Goal: Book appointment/travel/reservation

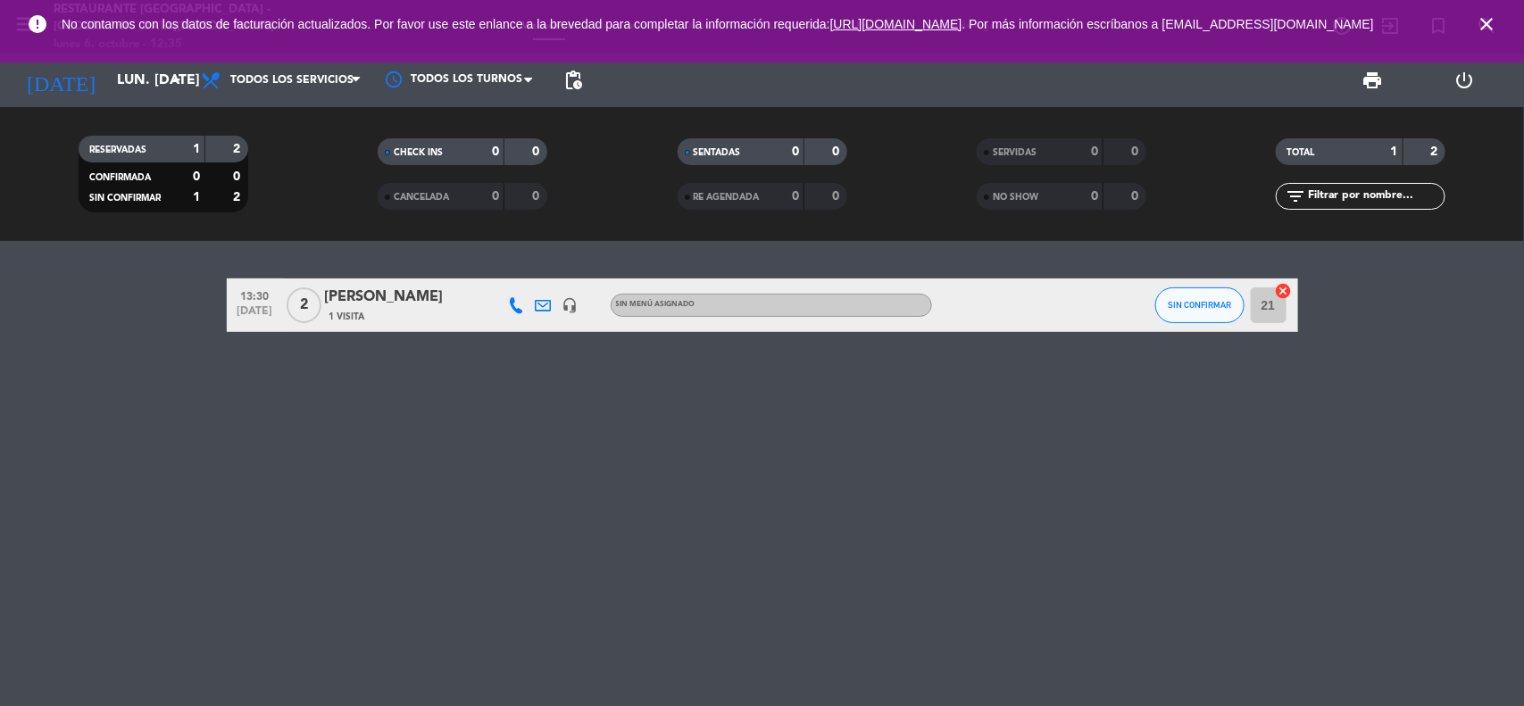
click at [1464, 36] on span "close" at bounding box center [1486, 24] width 48 height 48
click at [1479, 37] on span "close" at bounding box center [1486, 24] width 48 height 48
click at [1483, 35] on icon "close" at bounding box center [1486, 23] width 21 height 21
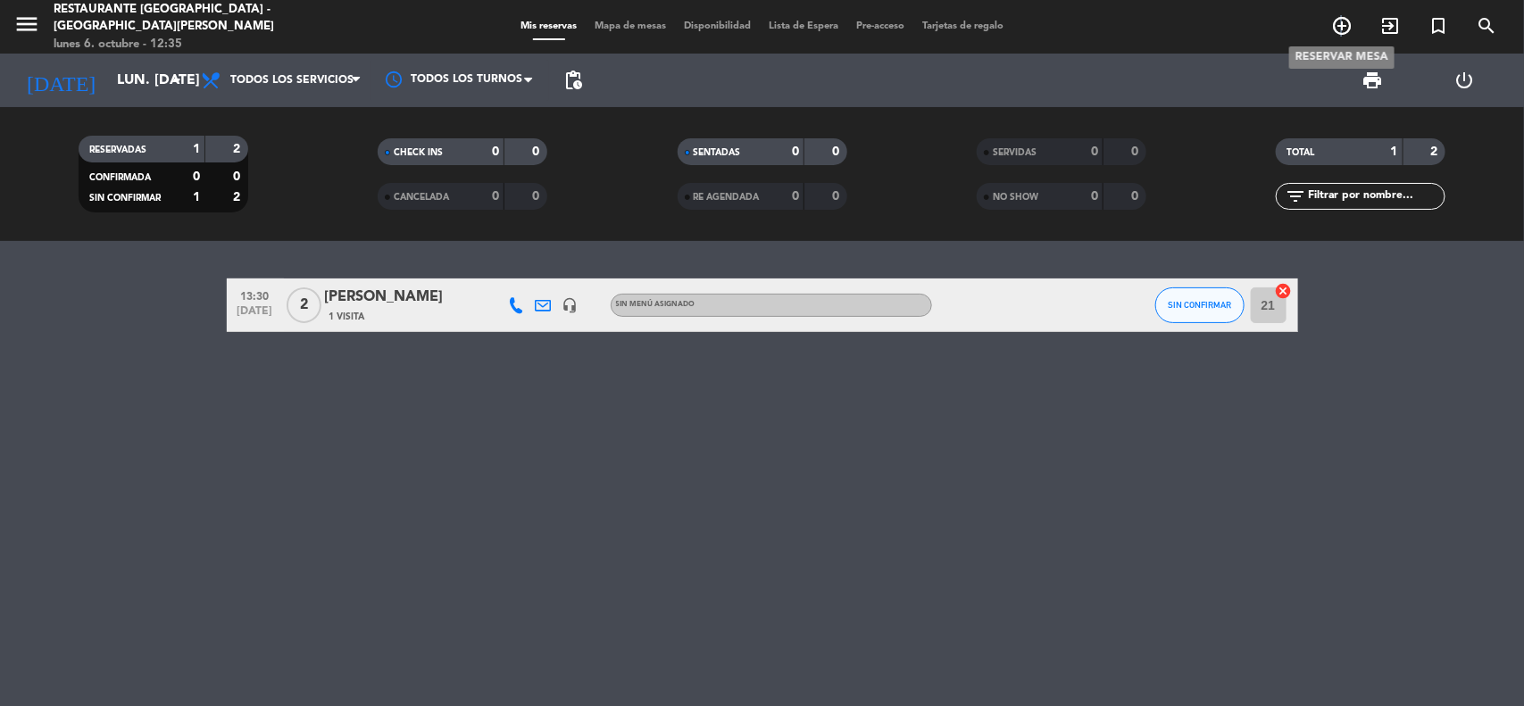
click at [1342, 25] on icon "add_circle_outline" at bounding box center [1341, 25] width 21 height 21
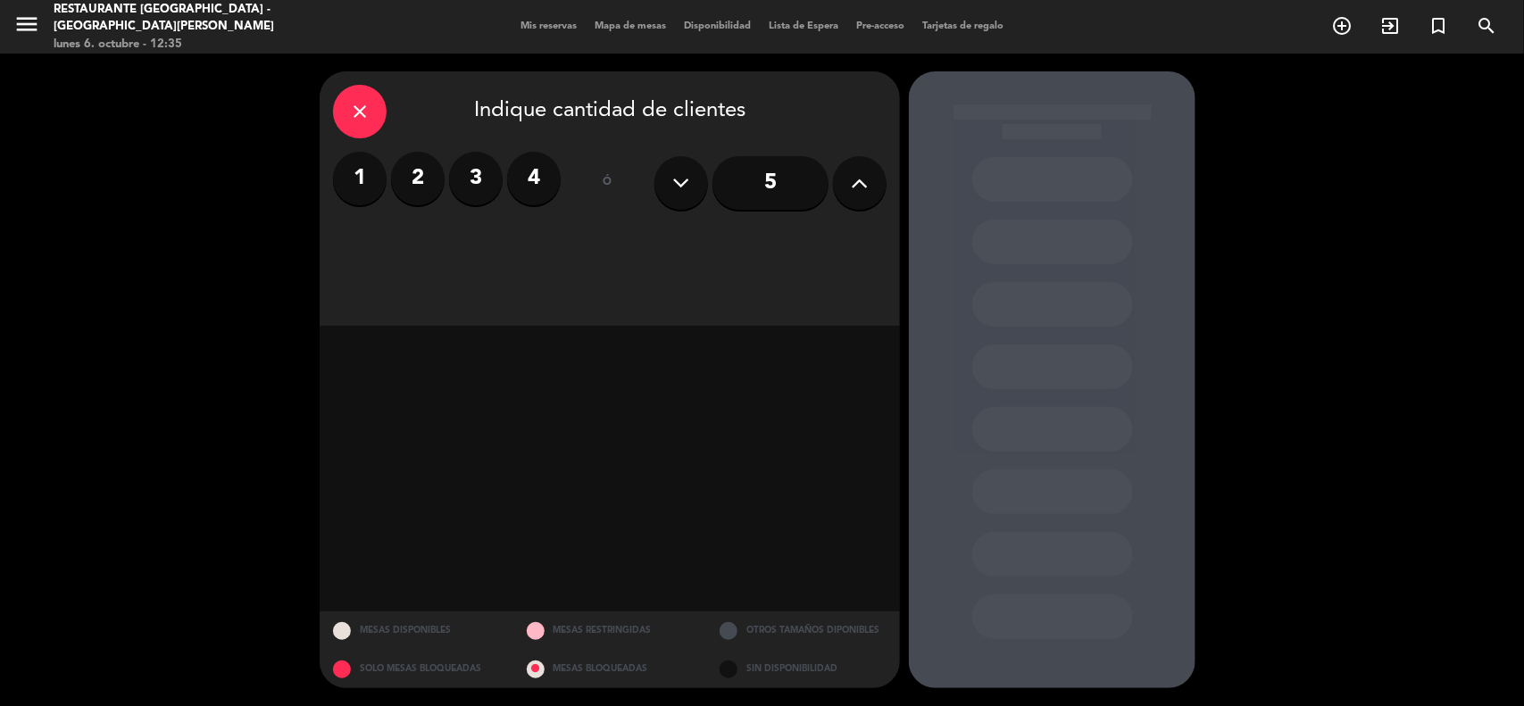
click at [345, 112] on div "close" at bounding box center [360, 112] width 54 height 54
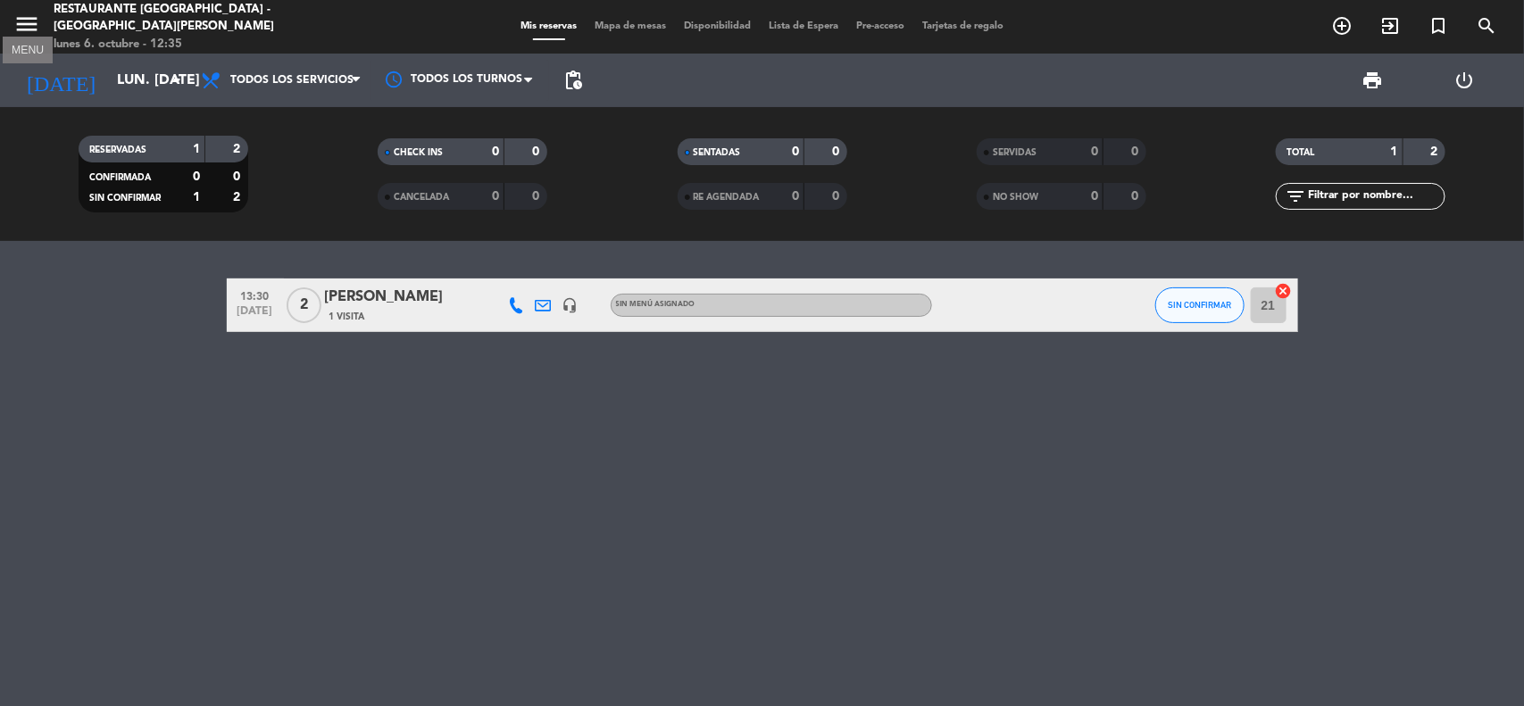
click at [19, 20] on icon "menu" at bounding box center [26, 24] width 27 height 27
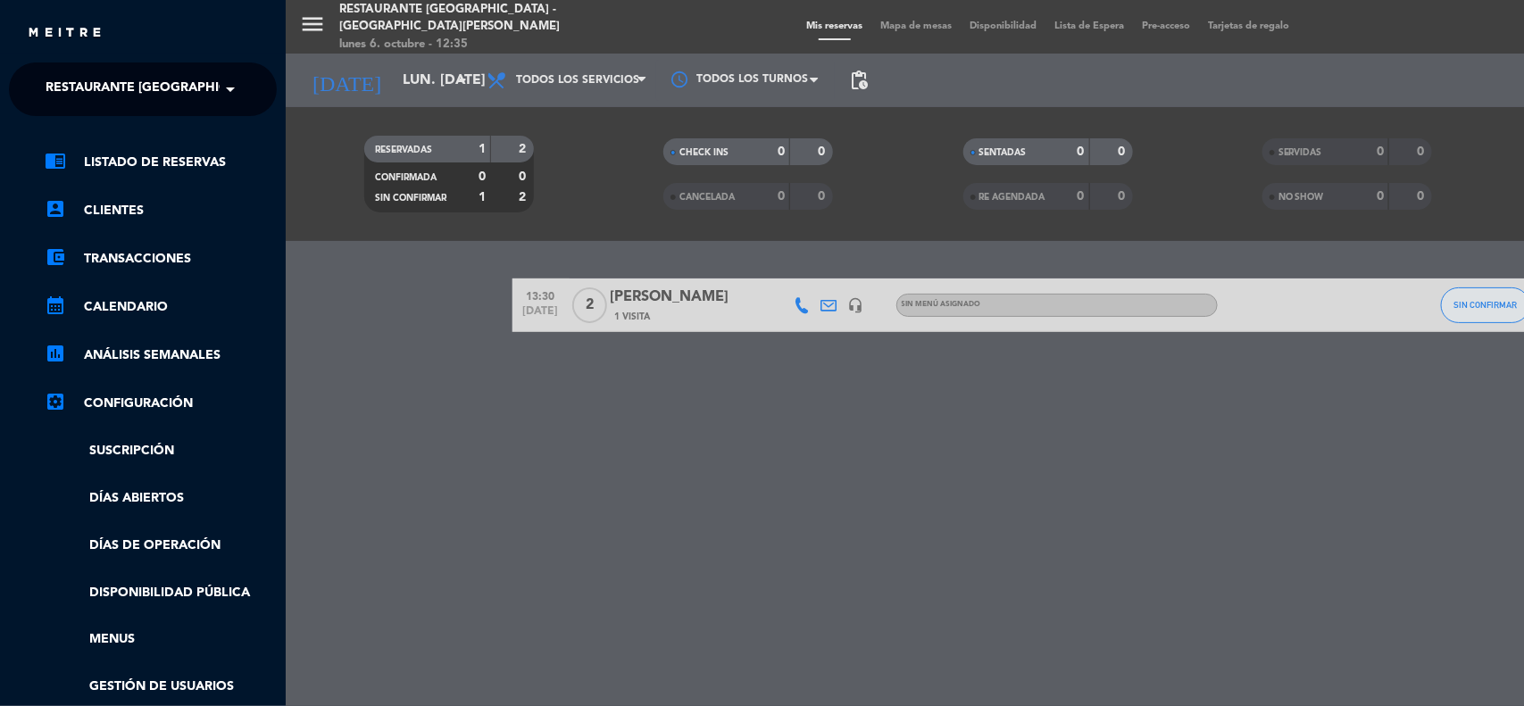
click at [354, 335] on div "menu Restaurante [GEOGRAPHIC_DATA] - [GEOGRAPHIC_DATA][PERSON_NAME] lunes 6. oc…" at bounding box center [1048, 353] width 1524 height 706
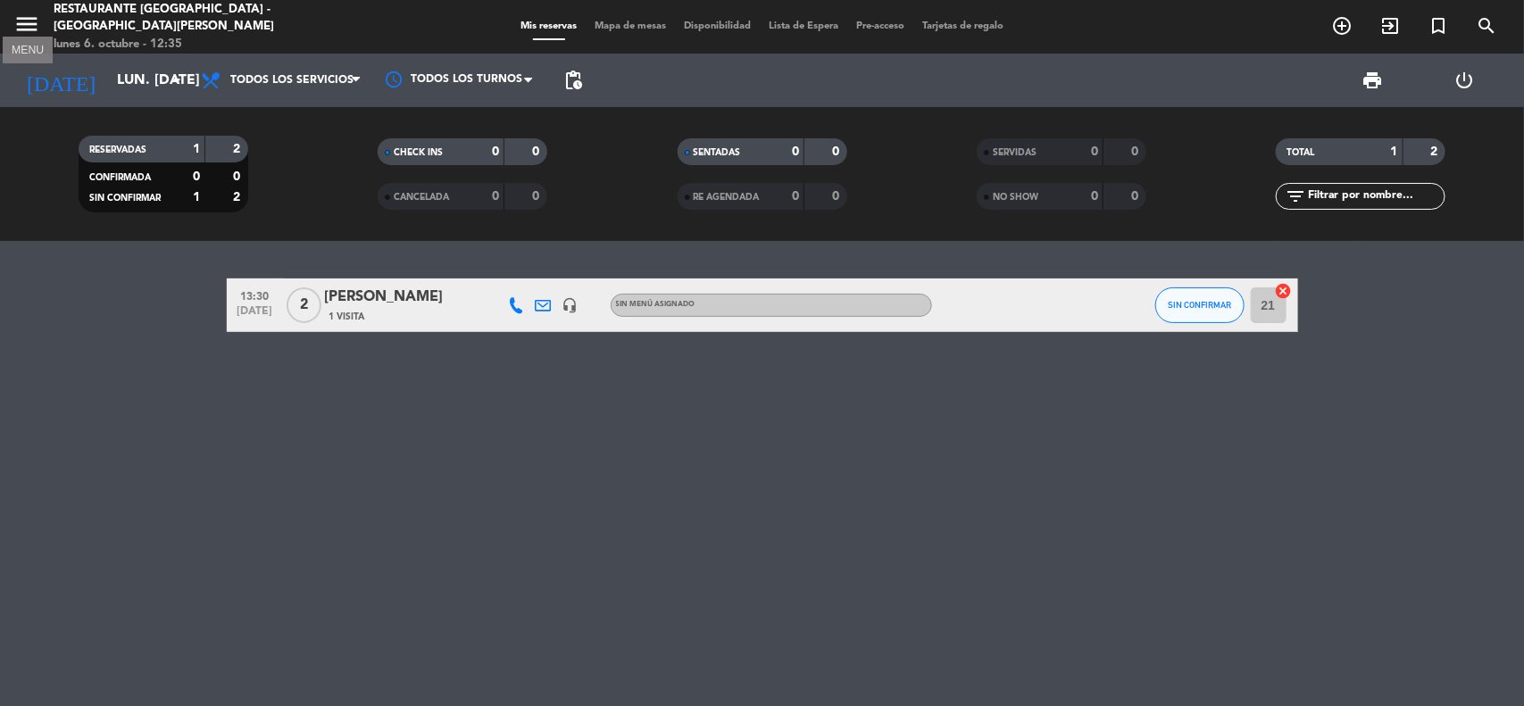
click at [27, 36] on icon "menu" at bounding box center [26, 24] width 27 height 27
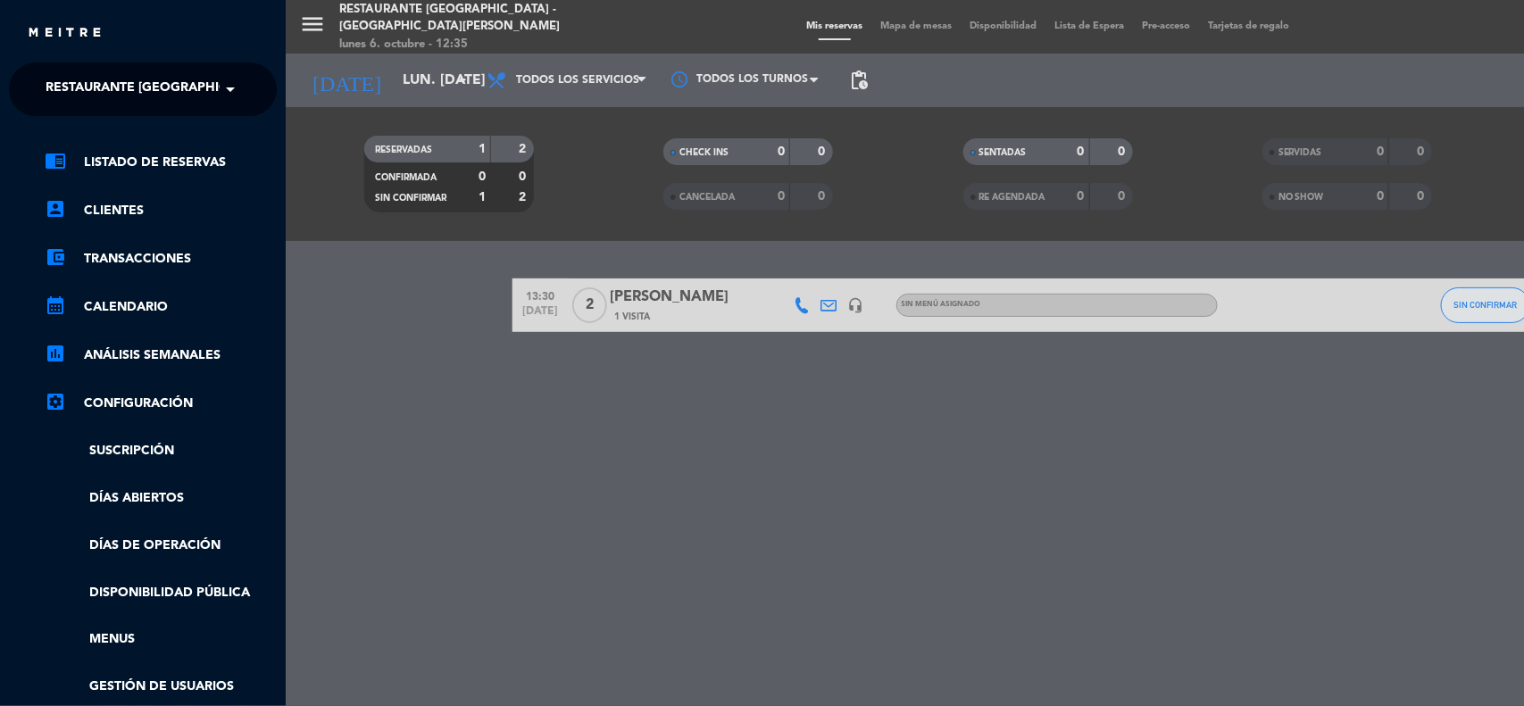
click at [229, 95] on span at bounding box center [235, 89] width 30 height 37
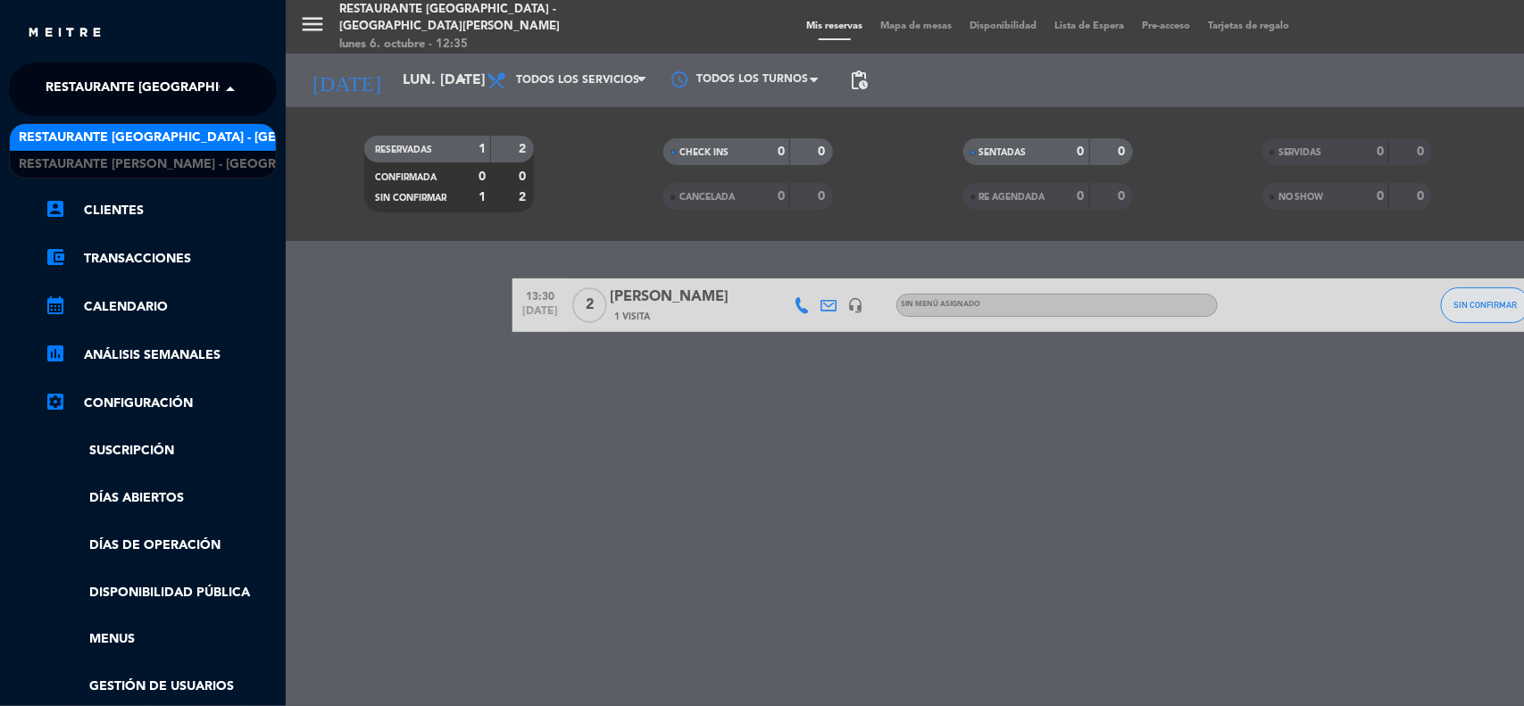
click at [246, 130] on span "Restaurante [GEOGRAPHIC_DATA] - [GEOGRAPHIC_DATA][PERSON_NAME]" at bounding box center [254, 138] width 471 height 21
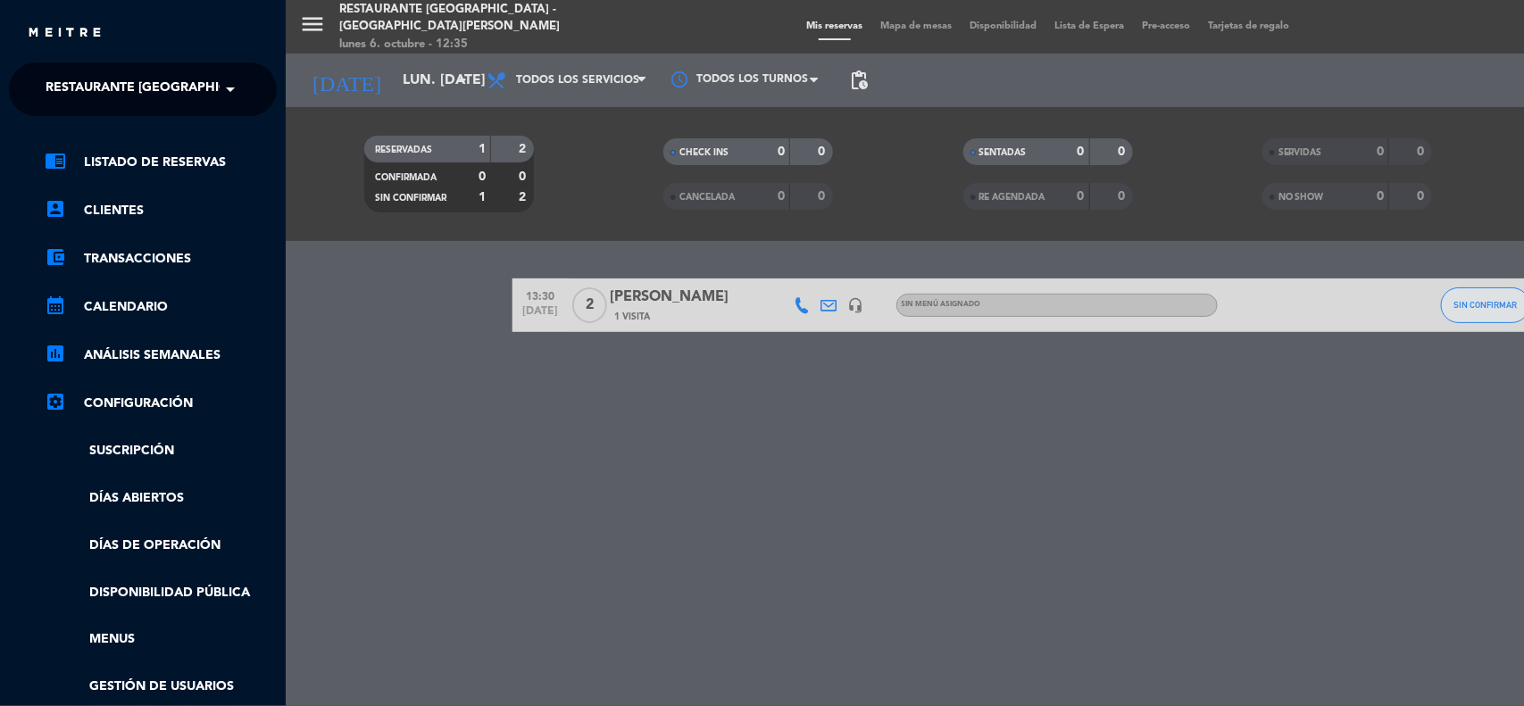
click at [382, 72] on div "menu Restaurante [GEOGRAPHIC_DATA] - [GEOGRAPHIC_DATA][PERSON_NAME] lunes 6. oc…" at bounding box center [1048, 353] width 1524 height 706
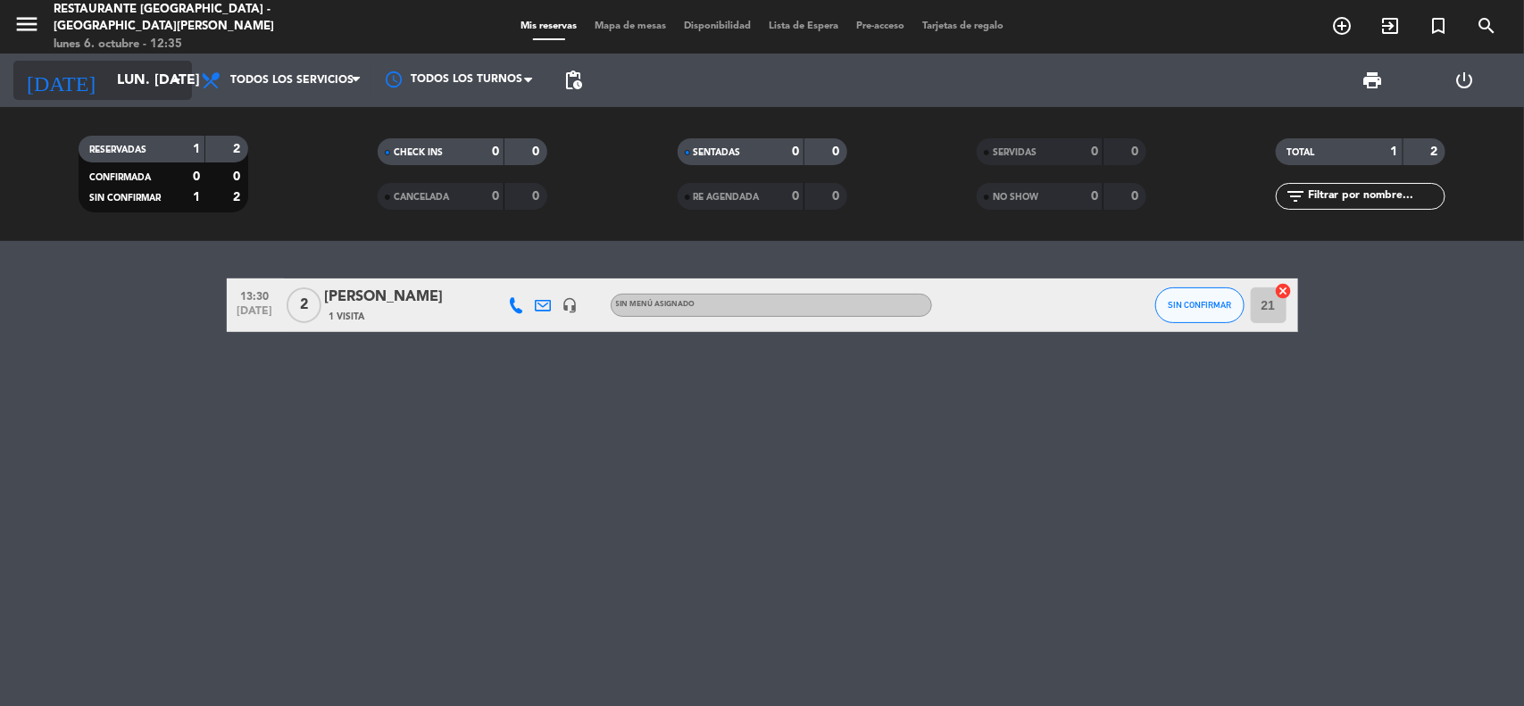
click at [175, 72] on icon "arrow_drop_down" at bounding box center [176, 80] width 21 height 21
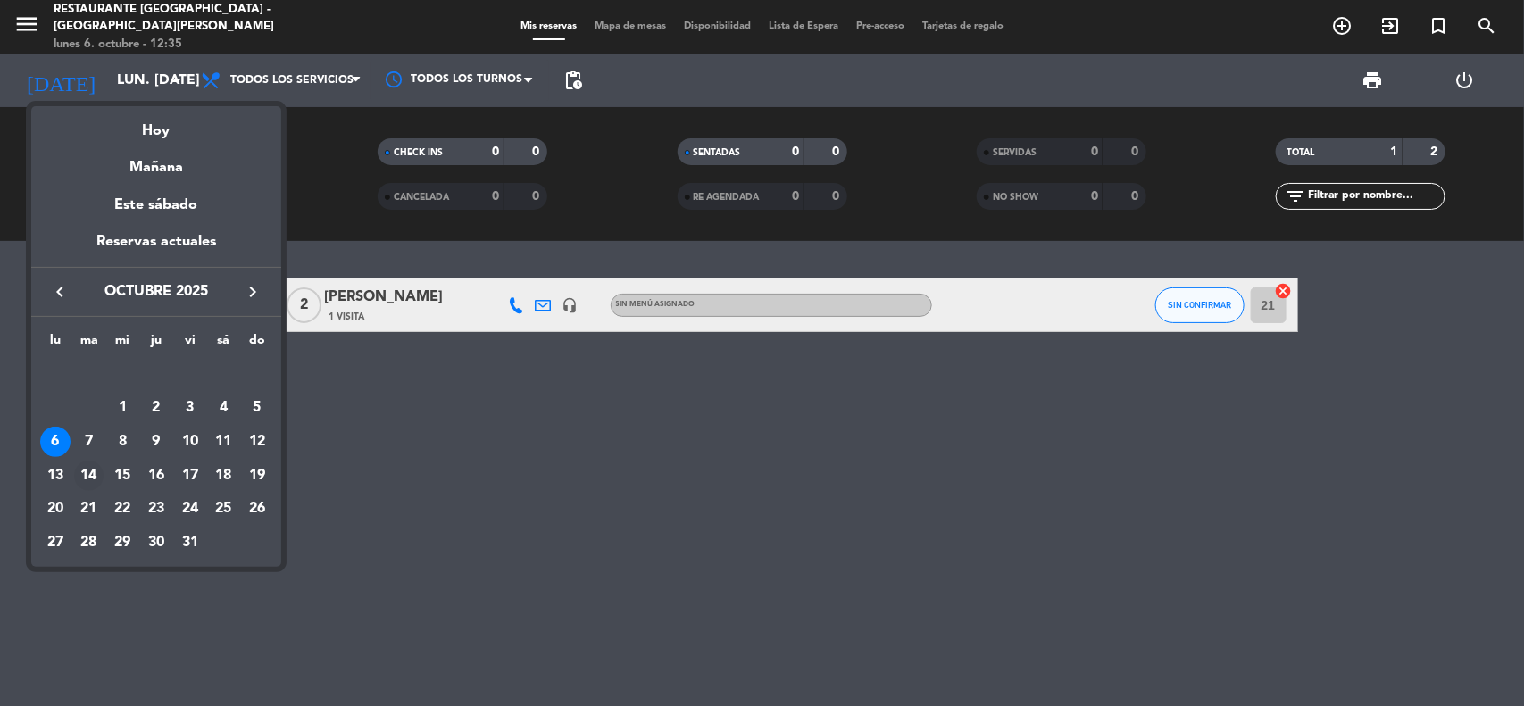
click at [91, 473] on div "14" at bounding box center [89, 476] width 30 height 30
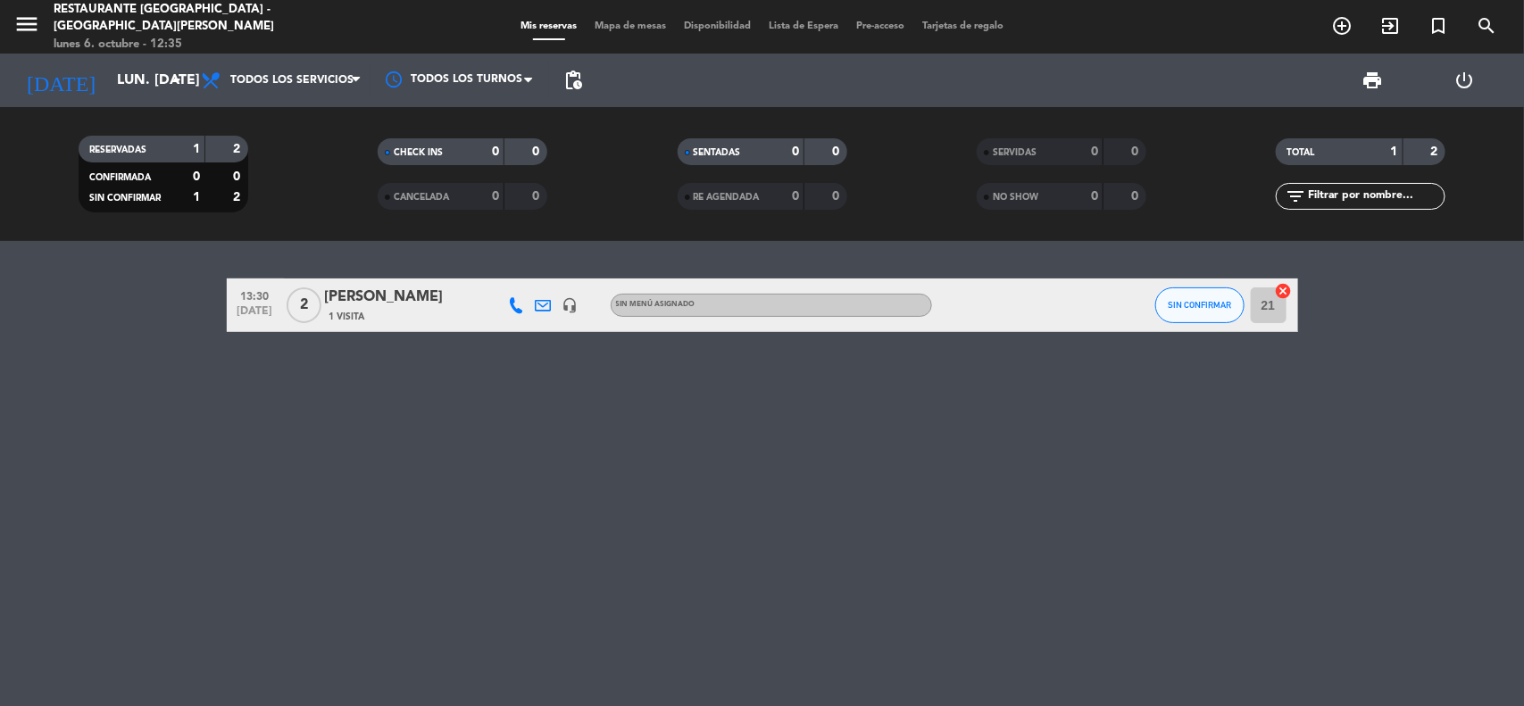
type input "[DATE] oct."
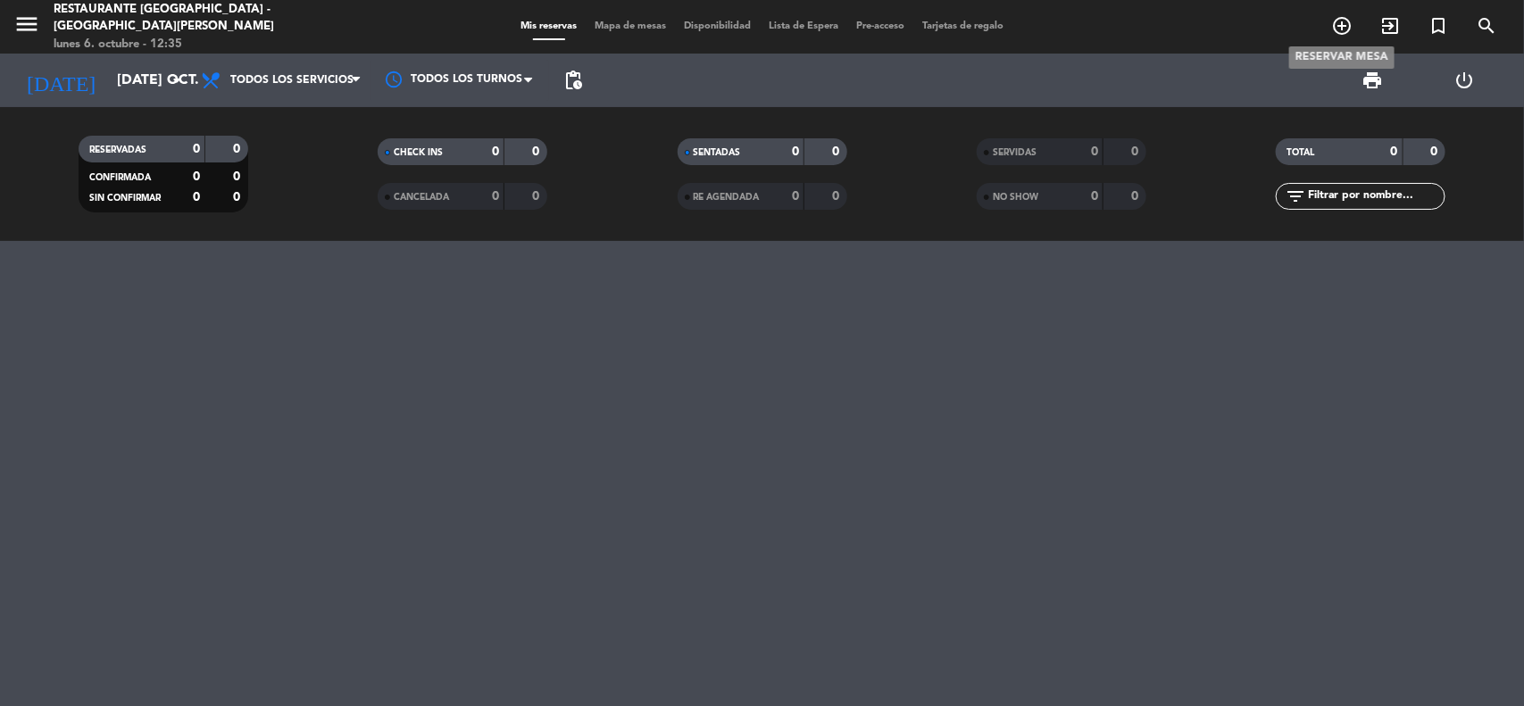
click at [1345, 28] on icon "add_circle_outline" at bounding box center [1341, 25] width 21 height 21
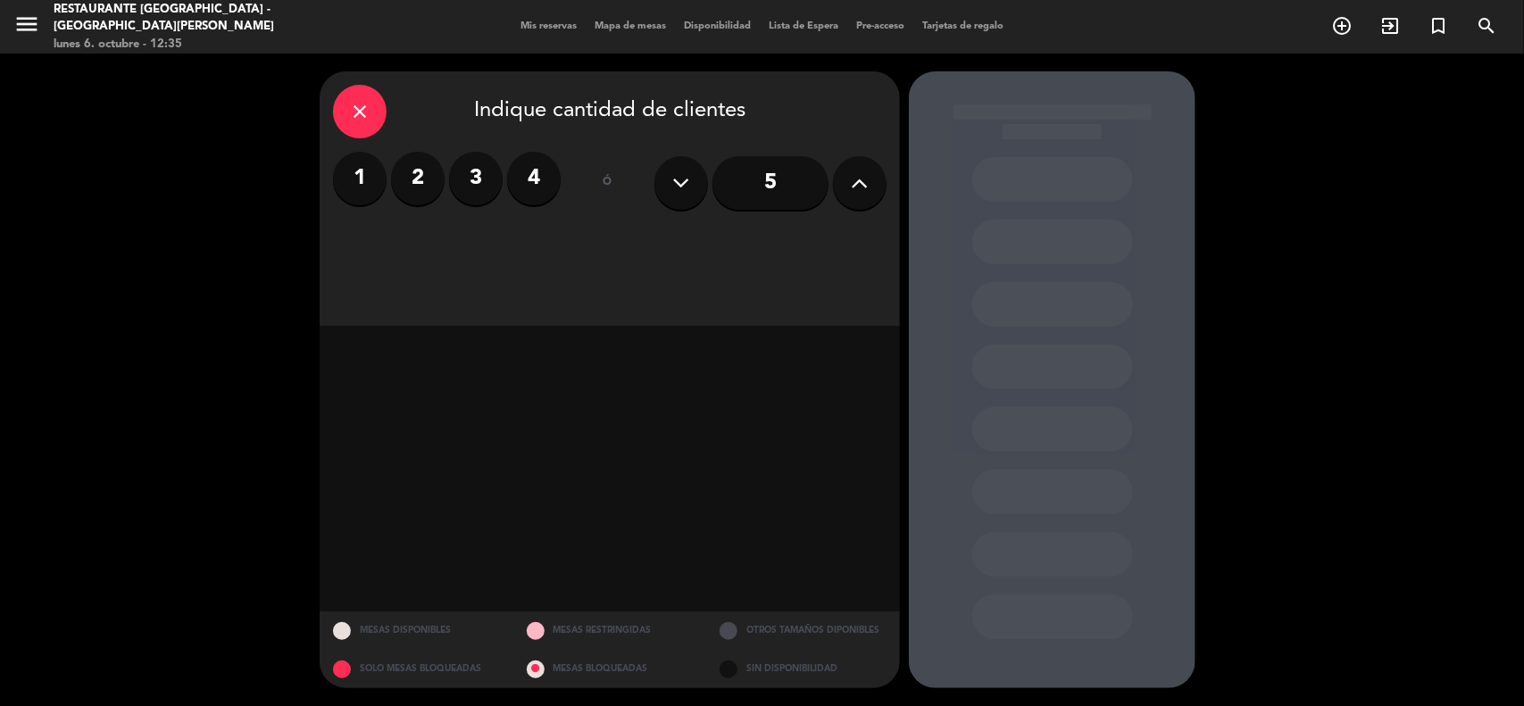
click at [412, 190] on label "2" at bounding box center [418, 179] width 54 height 54
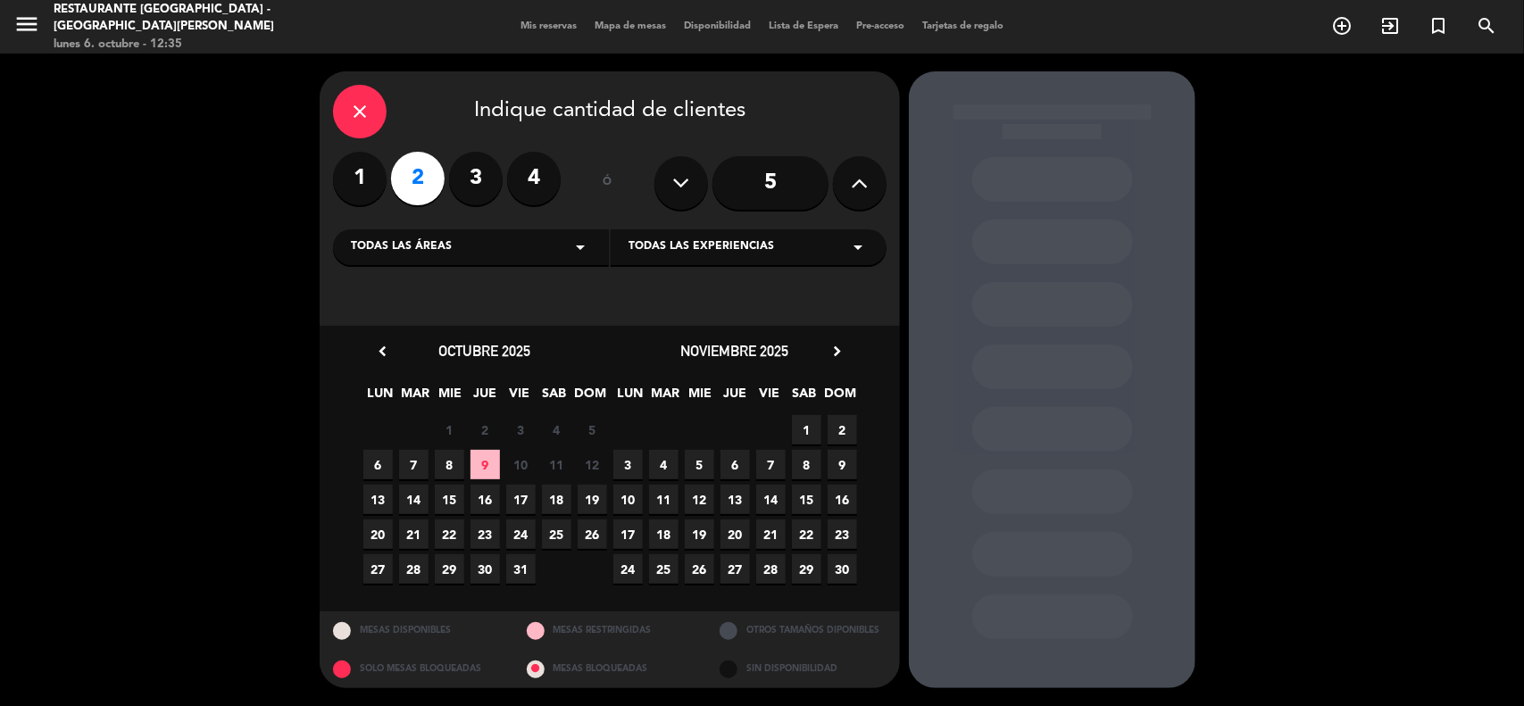
click at [416, 492] on span "14" at bounding box center [413, 499] width 29 height 29
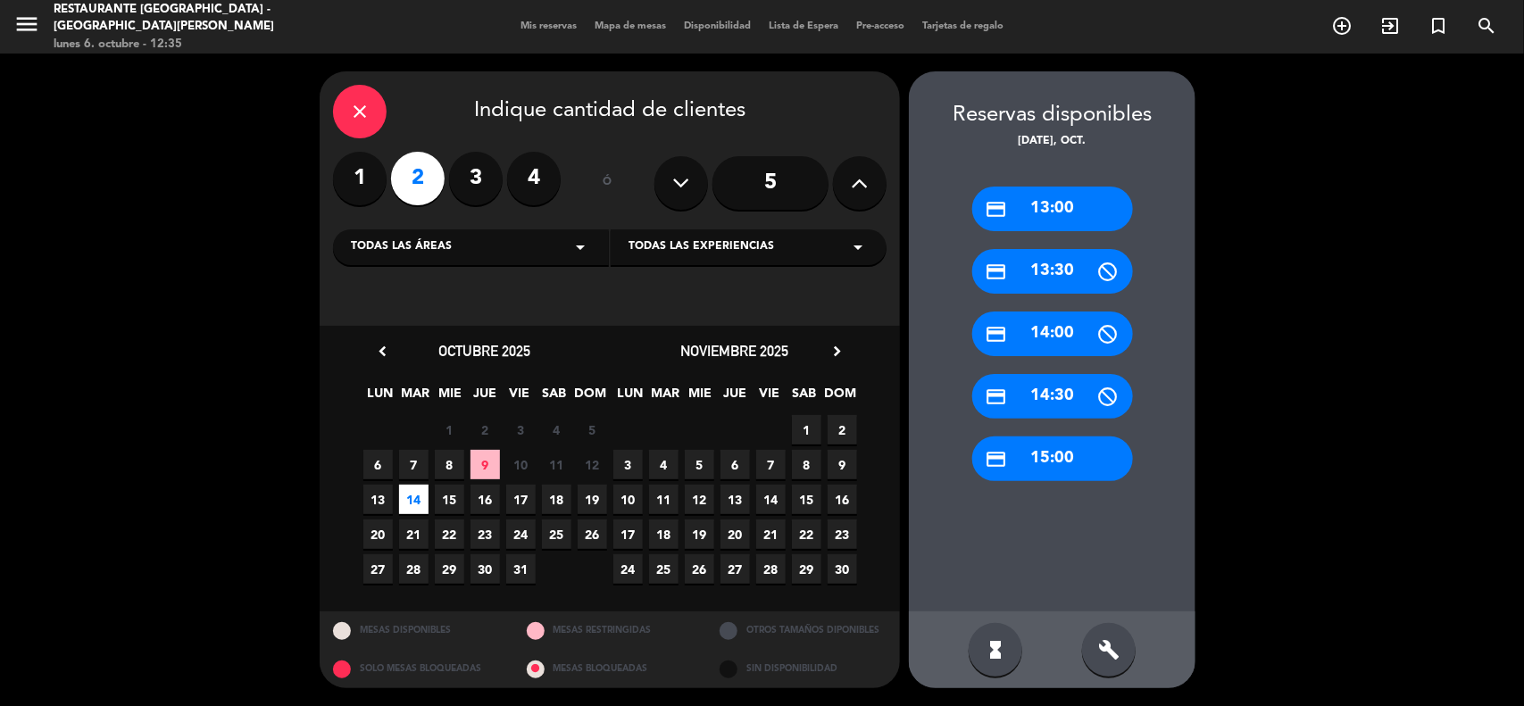
click at [1094, 217] on div "credit_card 13:00" at bounding box center [1052, 209] width 161 height 45
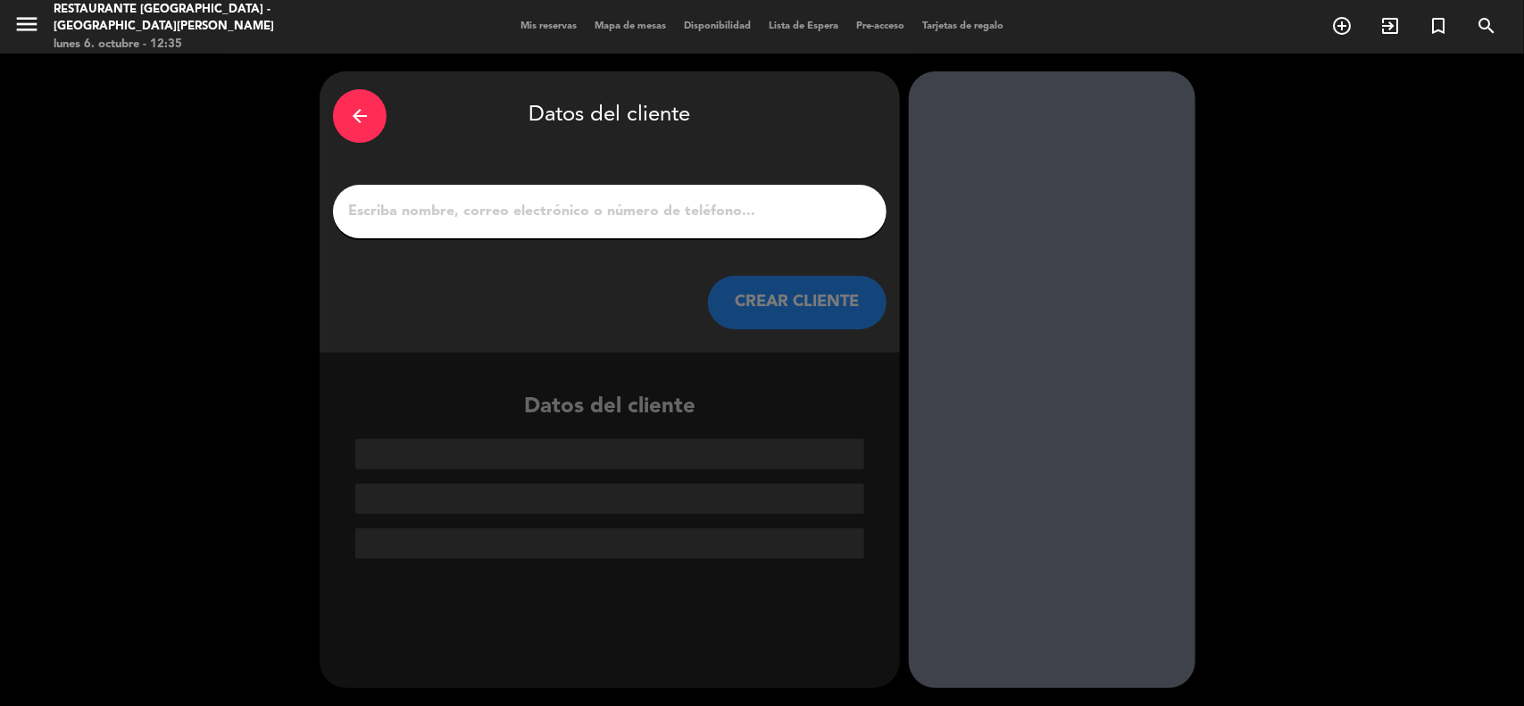
click at [650, 206] on input "1" at bounding box center [609, 211] width 527 height 25
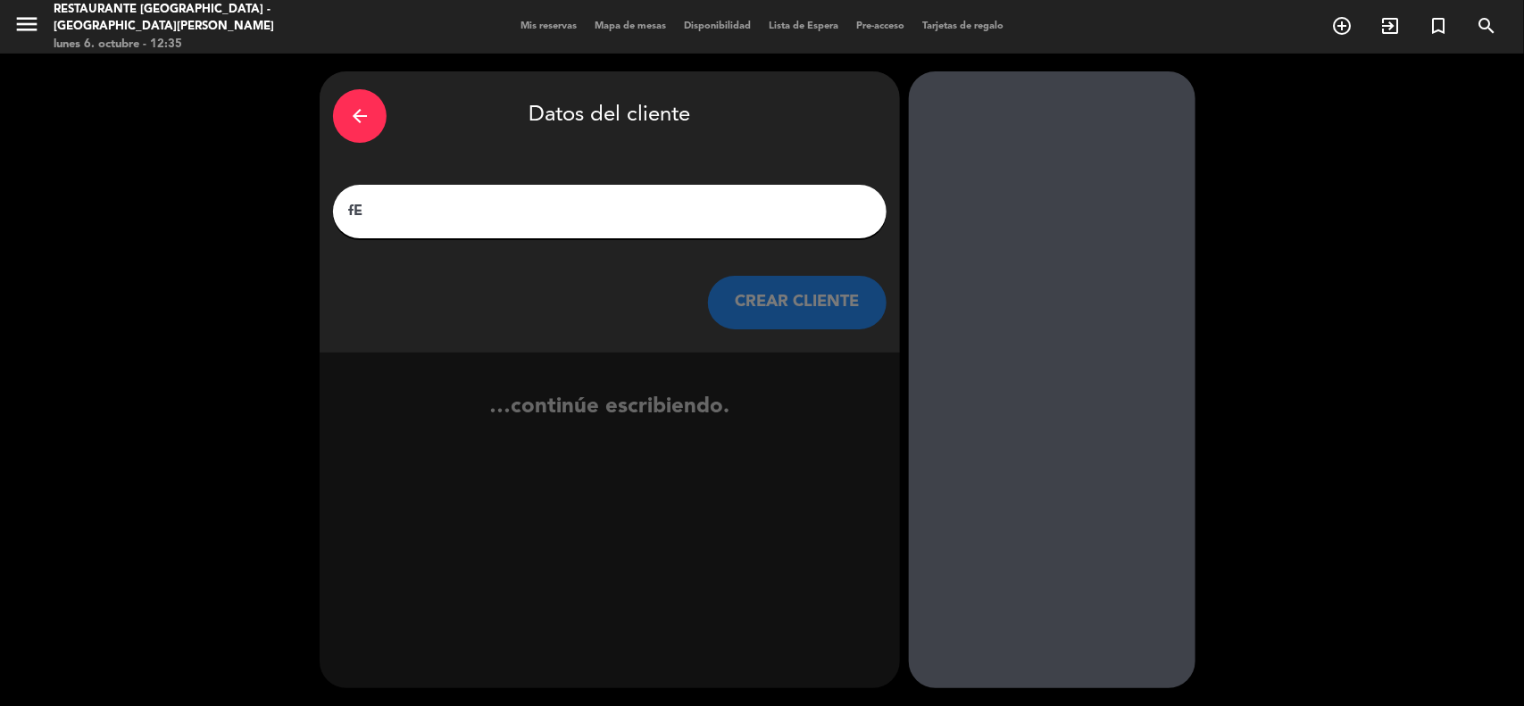
type input "f"
type input "G"
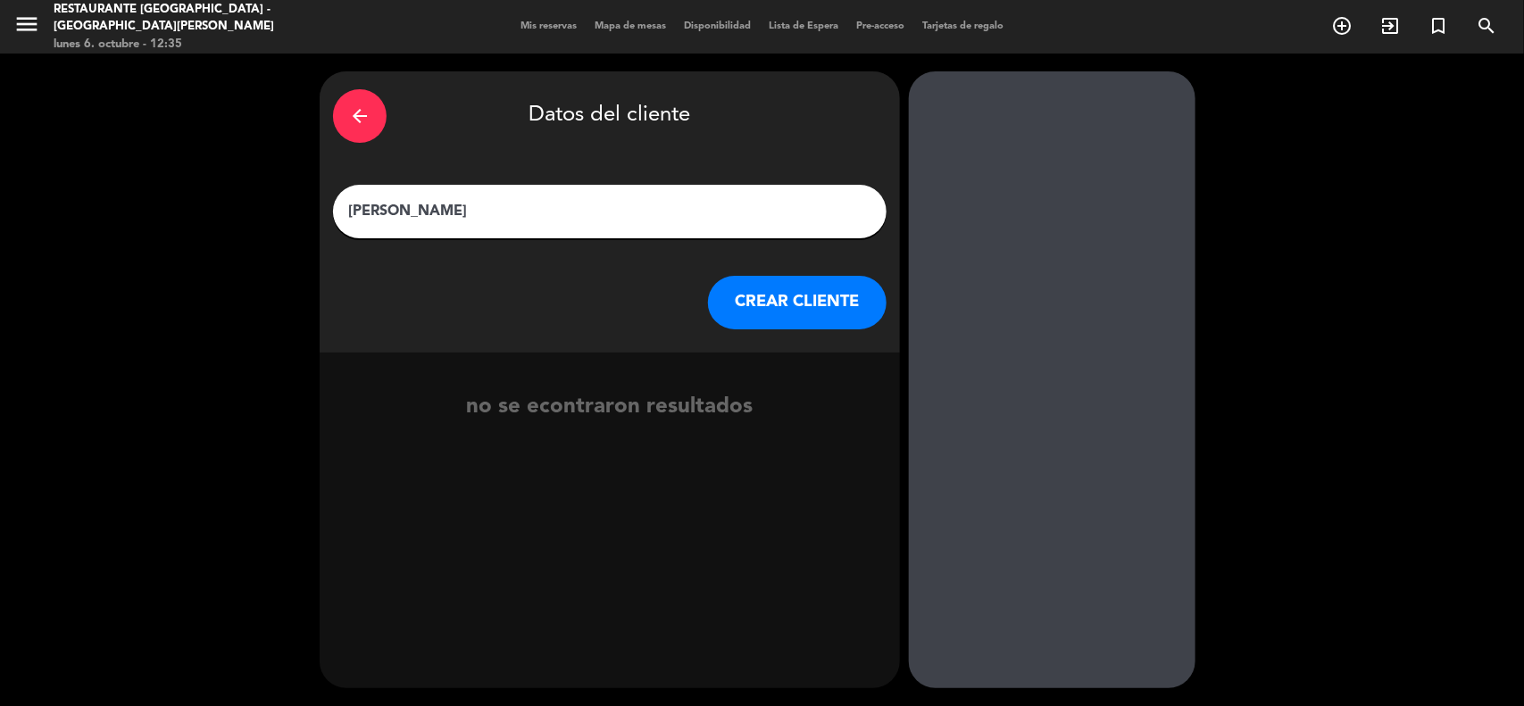
type input "[PERSON_NAME]"
click at [814, 295] on button "CREAR CLIENTE" at bounding box center [797, 303] width 179 height 54
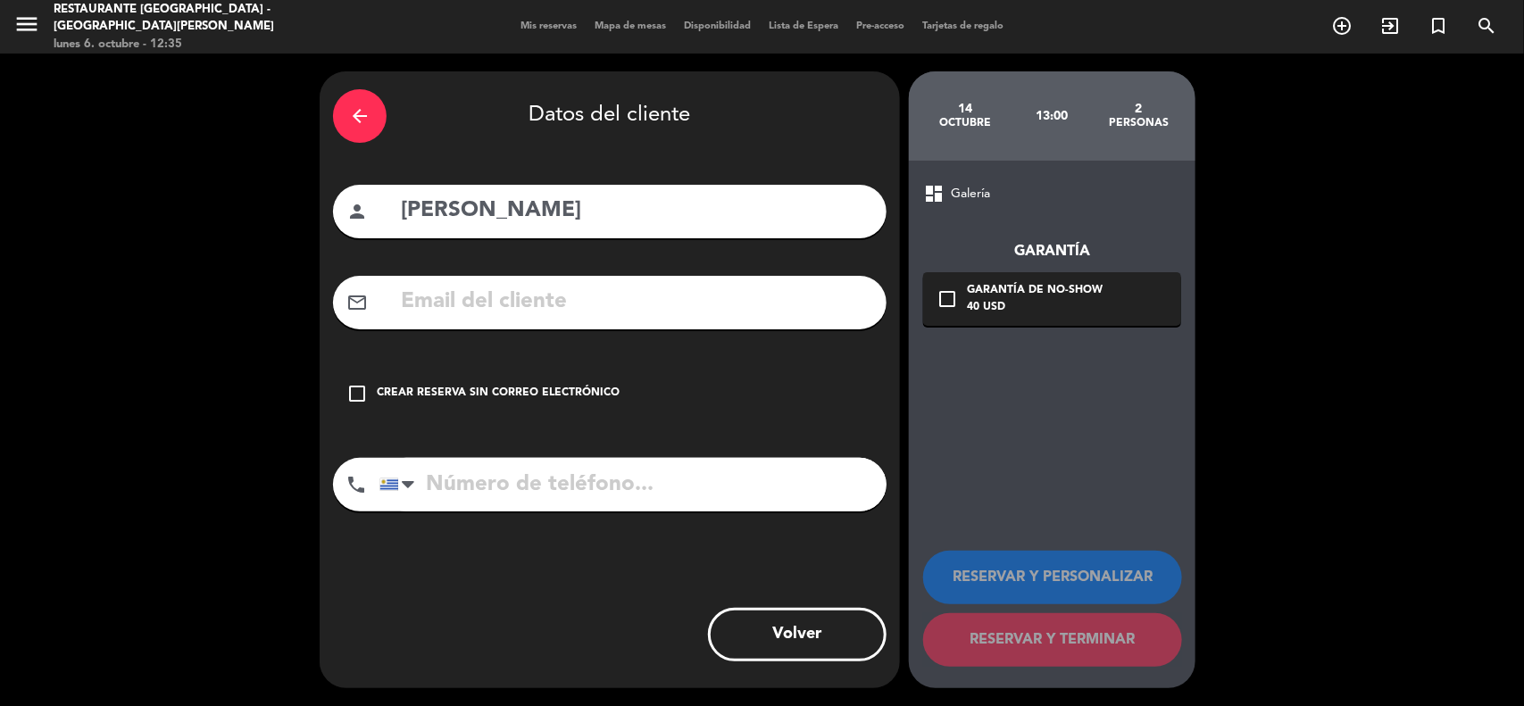
click at [620, 320] on input "text" at bounding box center [636, 302] width 474 height 37
click at [607, 504] on input "tel" at bounding box center [632, 485] width 507 height 54
click at [408, 466] on div at bounding box center [400, 485] width 41 height 52
type input "[PHONE_NUMBER]"
click at [529, 301] on input "text" at bounding box center [636, 302] width 474 height 37
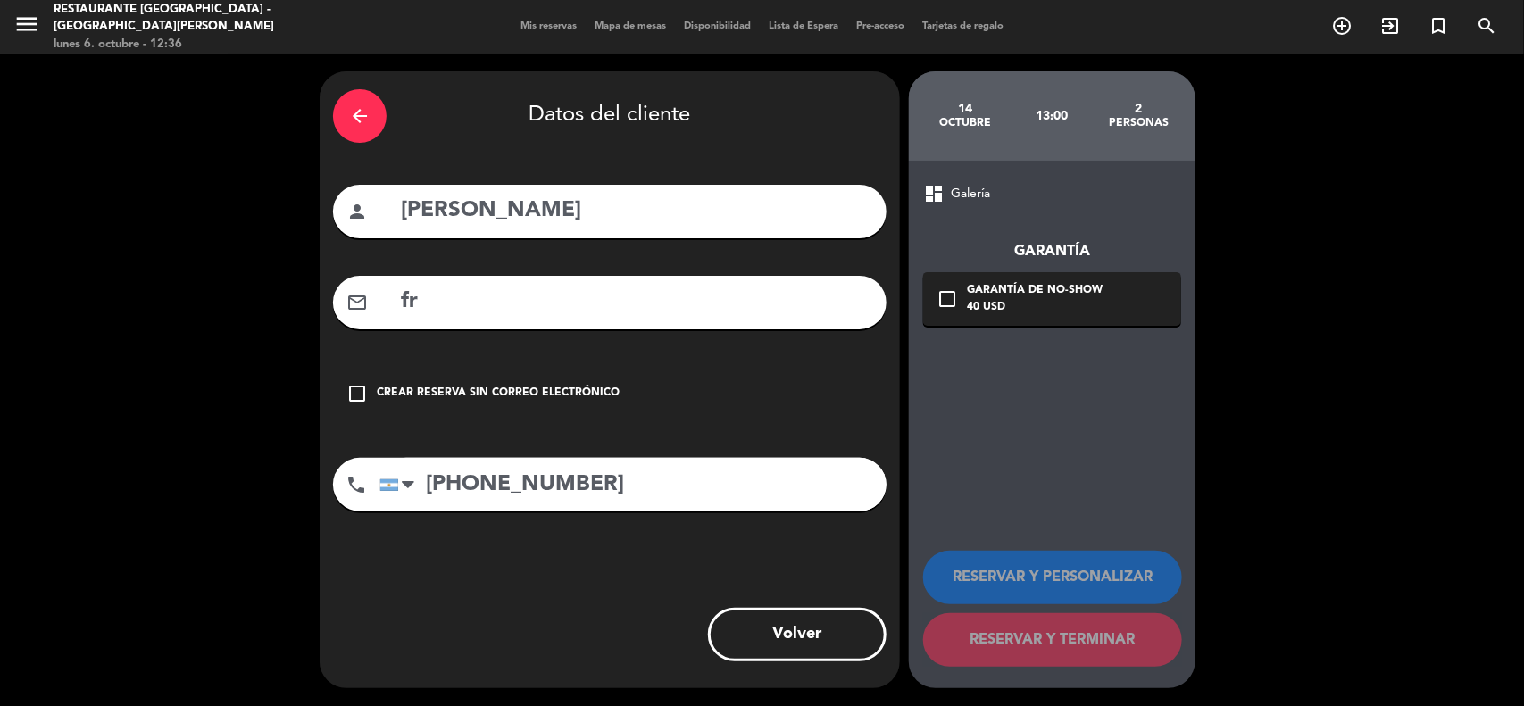
type input "f"
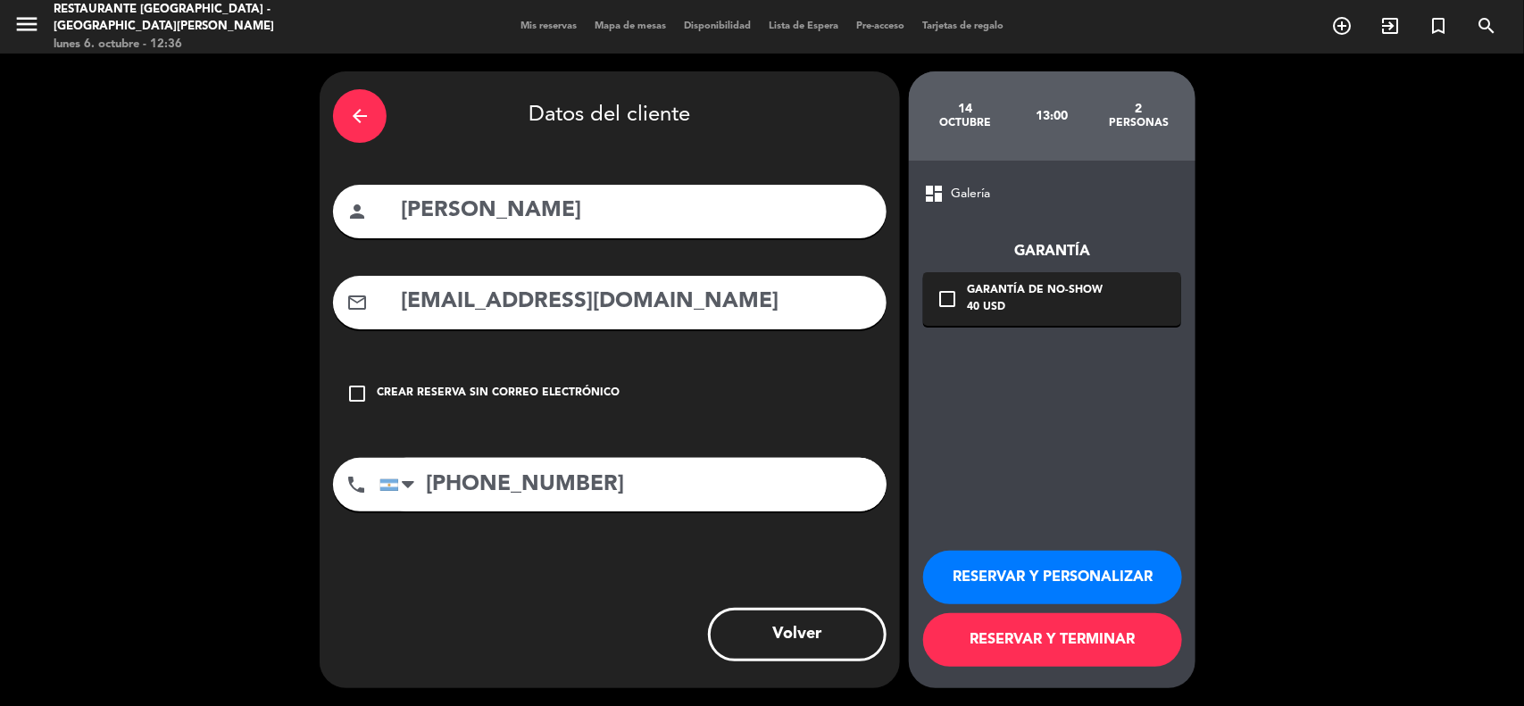
type input "[EMAIL_ADDRESS][DOMAIN_NAME]"
click at [1127, 639] on button "RESERVAR Y TERMINAR" at bounding box center [1052, 640] width 259 height 54
